Goal: Navigation & Orientation: Go to known website

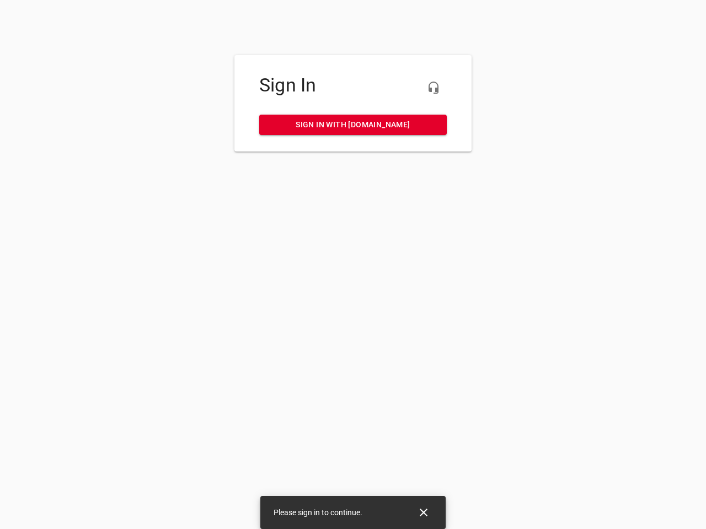
click at [433, 88] on icon "button" at bounding box center [433, 87] width 13 height 13
click at [423, 513] on icon "Close" at bounding box center [424, 513] width 8 height 8
